Goal: Navigation & Orientation: Find specific page/section

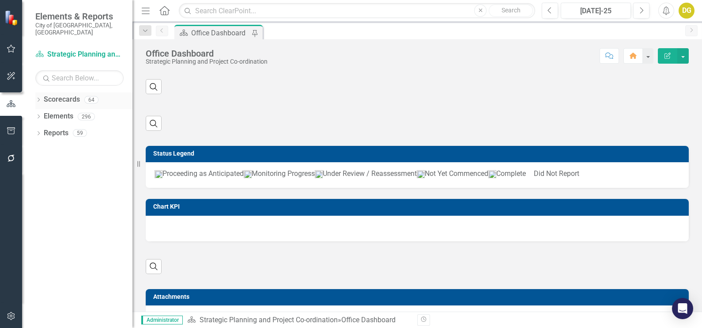
click at [40, 97] on div "Dropdown" at bounding box center [38, 101] width 6 height 8
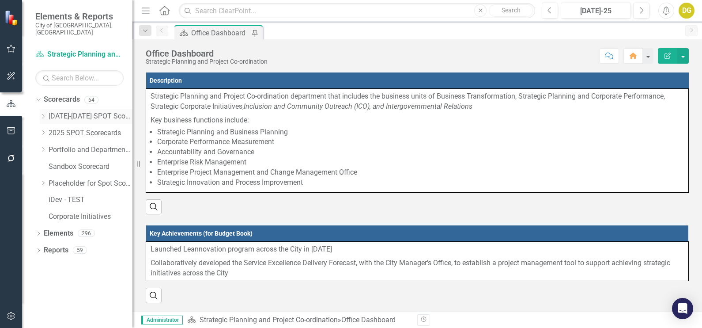
click at [42, 114] on icon "Dropdown" at bounding box center [43, 116] width 7 height 5
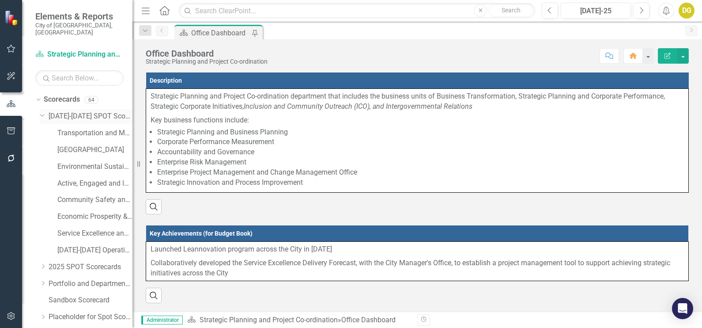
click at [43, 111] on icon "Dropdown" at bounding box center [42, 114] width 5 height 7
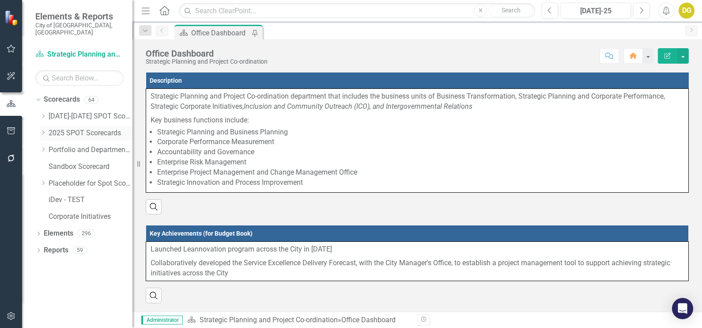
drag, startPoint x: 44, startPoint y: 124, endPoint x: 45, endPoint y: 130, distance: 6.2
click at [44, 130] on icon "Dropdown" at bounding box center [43, 132] width 7 height 5
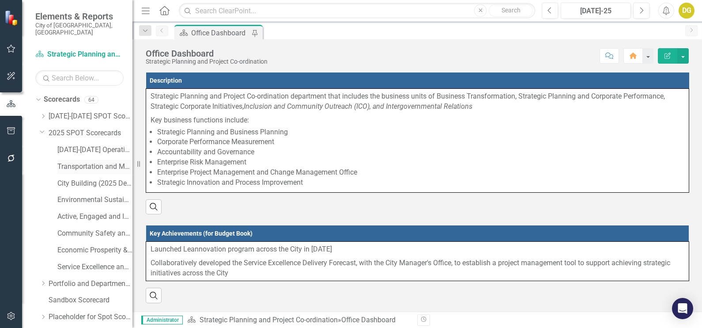
click at [64, 164] on link "Transportation and Mobility (2025 Dept Linkage)" at bounding box center [94, 167] width 75 height 10
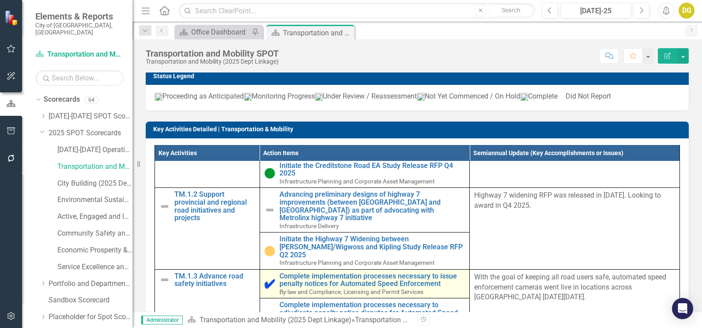
scroll to position [110, 0]
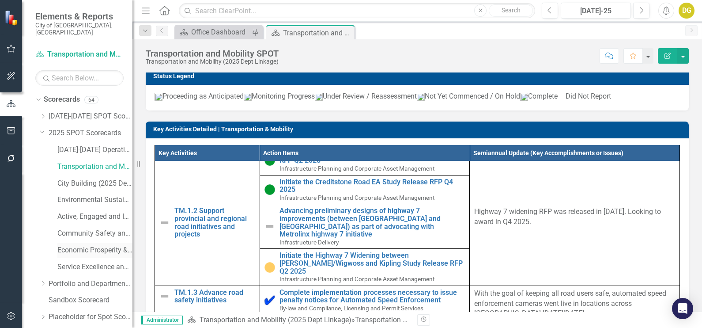
click at [71, 245] on link "Economic Prosperity & Job Creation (2025 Dept Linkage)" at bounding box center [94, 250] width 75 height 10
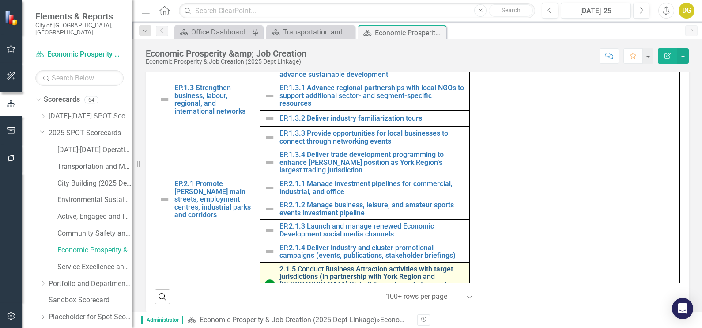
scroll to position [108, 0]
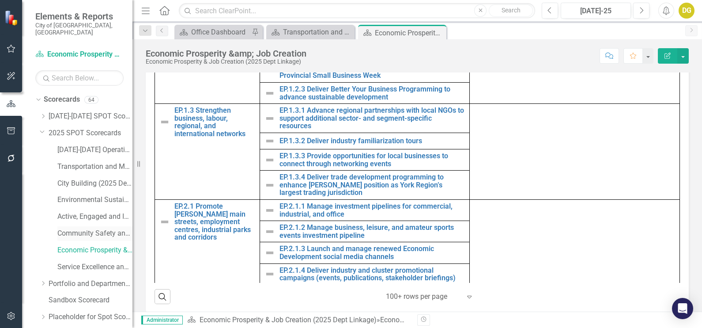
click at [75, 230] on link "Community Safety and Well-Being (2025 Dept Linkage)" at bounding box center [94, 233] width 75 height 10
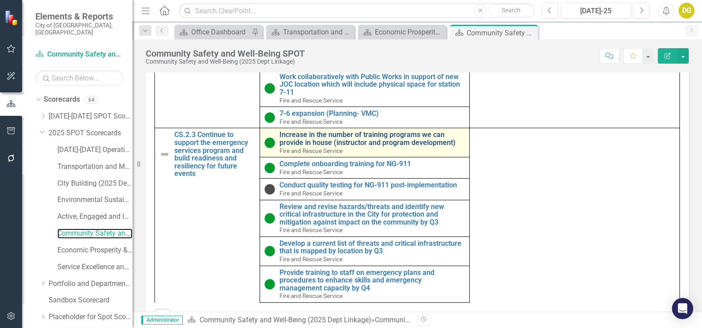
scroll to position [552, 0]
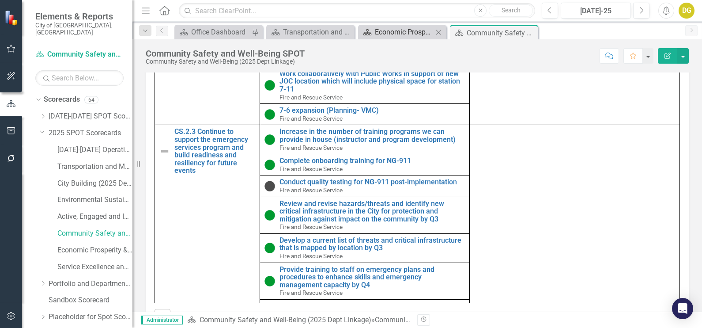
click at [396, 35] on div "Economic Prosperity &amp; Job Creation" at bounding box center [404, 32] width 58 height 11
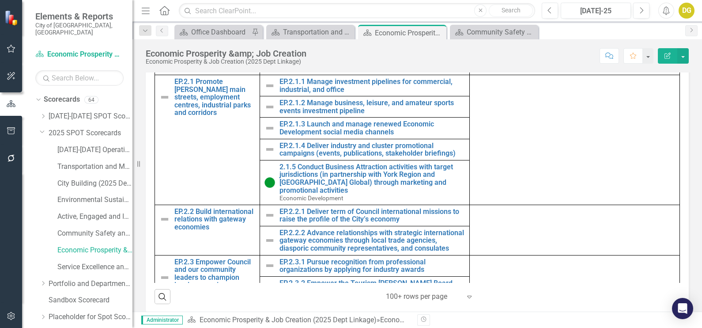
scroll to position [218, 0]
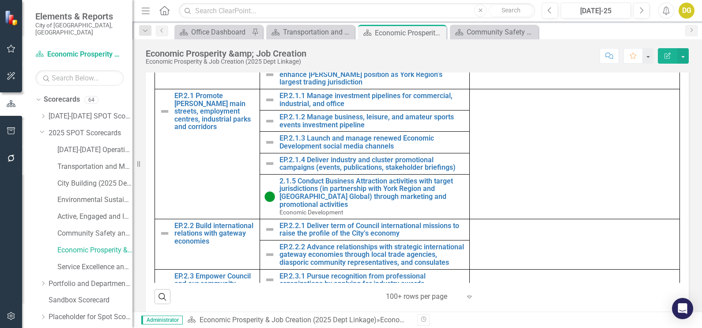
click at [401, 57] on div "Score: N/A [DATE]-25 Completed Comment Favorite Edit Report" at bounding box center [500, 55] width 378 height 15
